Goal: Check status: Check status

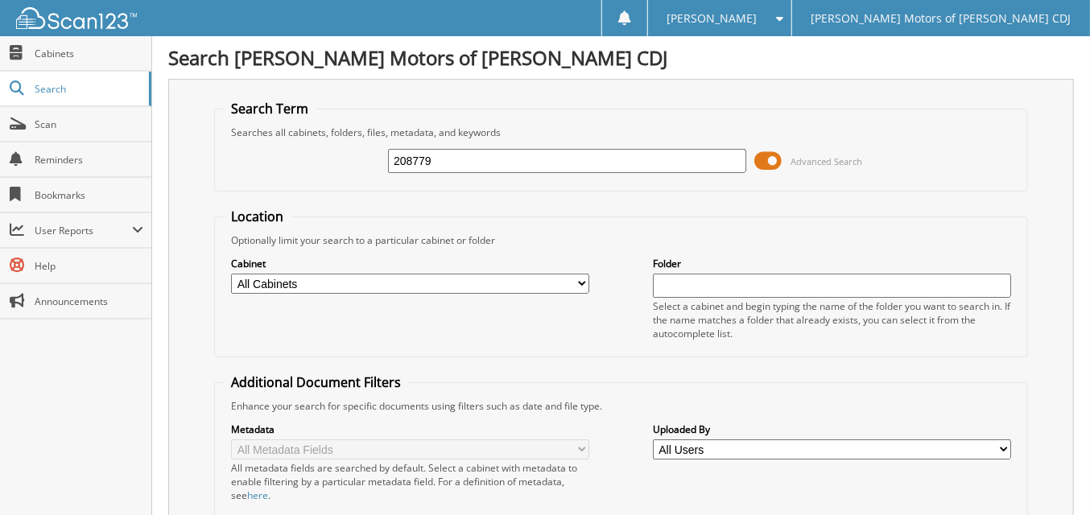
type input "208779"
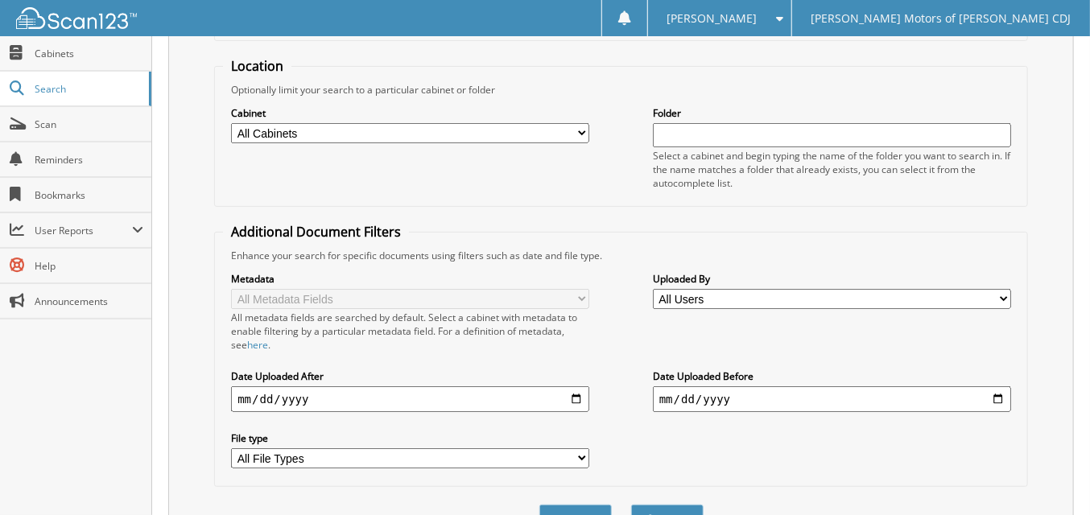
scroll to position [283, 0]
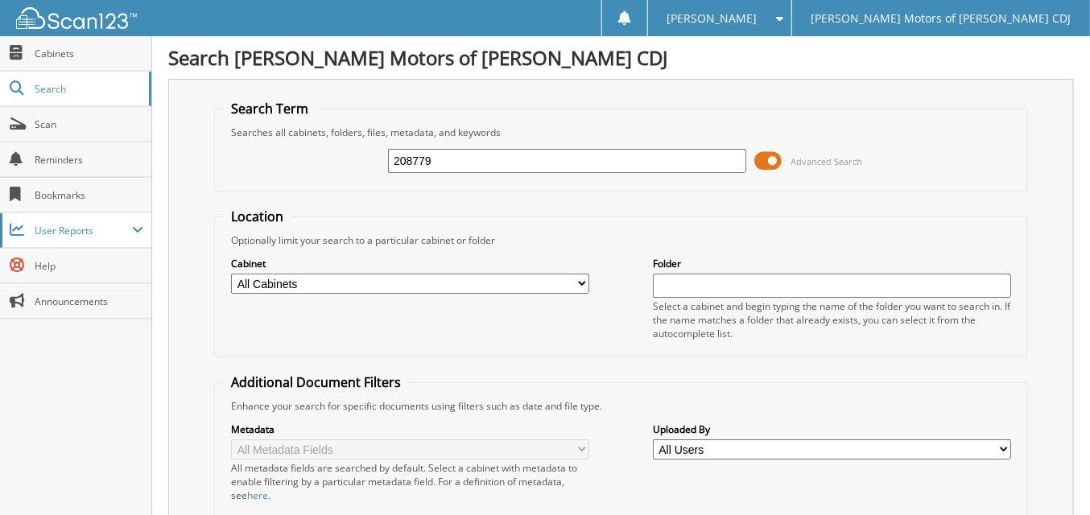
click at [112, 229] on span "User Reports" at bounding box center [83, 231] width 97 height 14
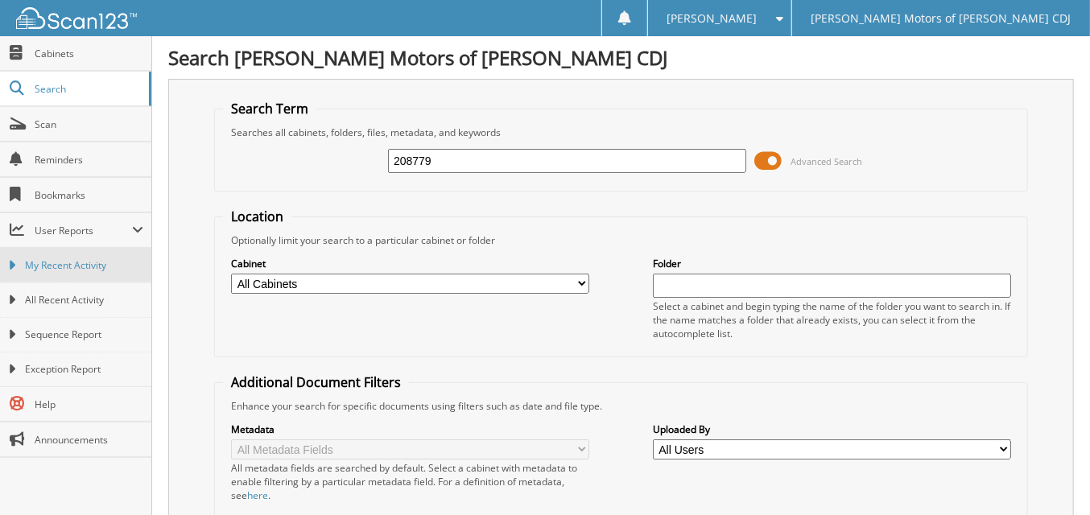
click at [119, 255] on link "My Recent Activity" at bounding box center [75, 265] width 151 height 35
